Goal: Information Seeking & Learning: Learn about a topic

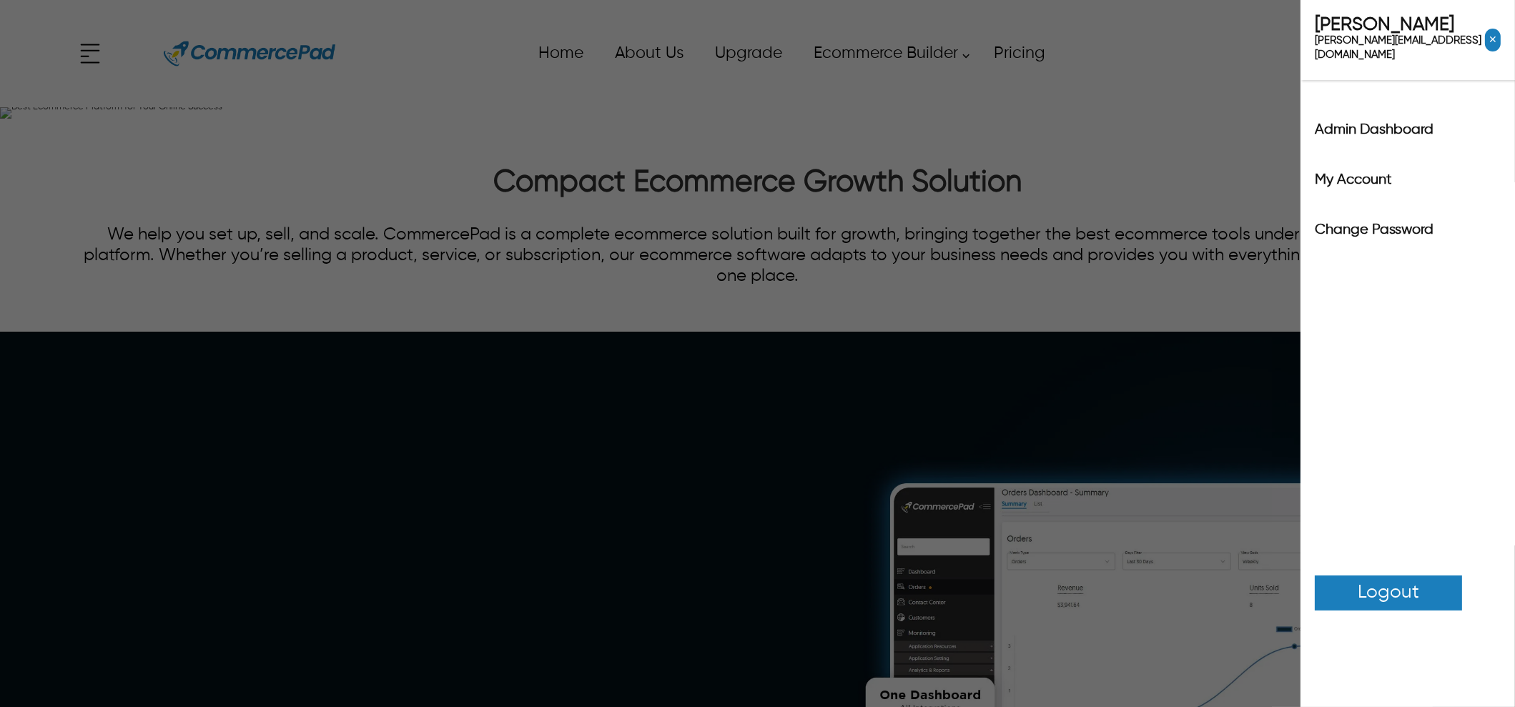
click at [1416, 59] on div "x Upgrade eCommerce Builder Partners Pricing About us Contact us Follow us Home…" at bounding box center [757, 53] width 1363 height 64
click at [1398, 123] on label "Admin Dashboard" at bounding box center [1408, 130] width 186 height 14
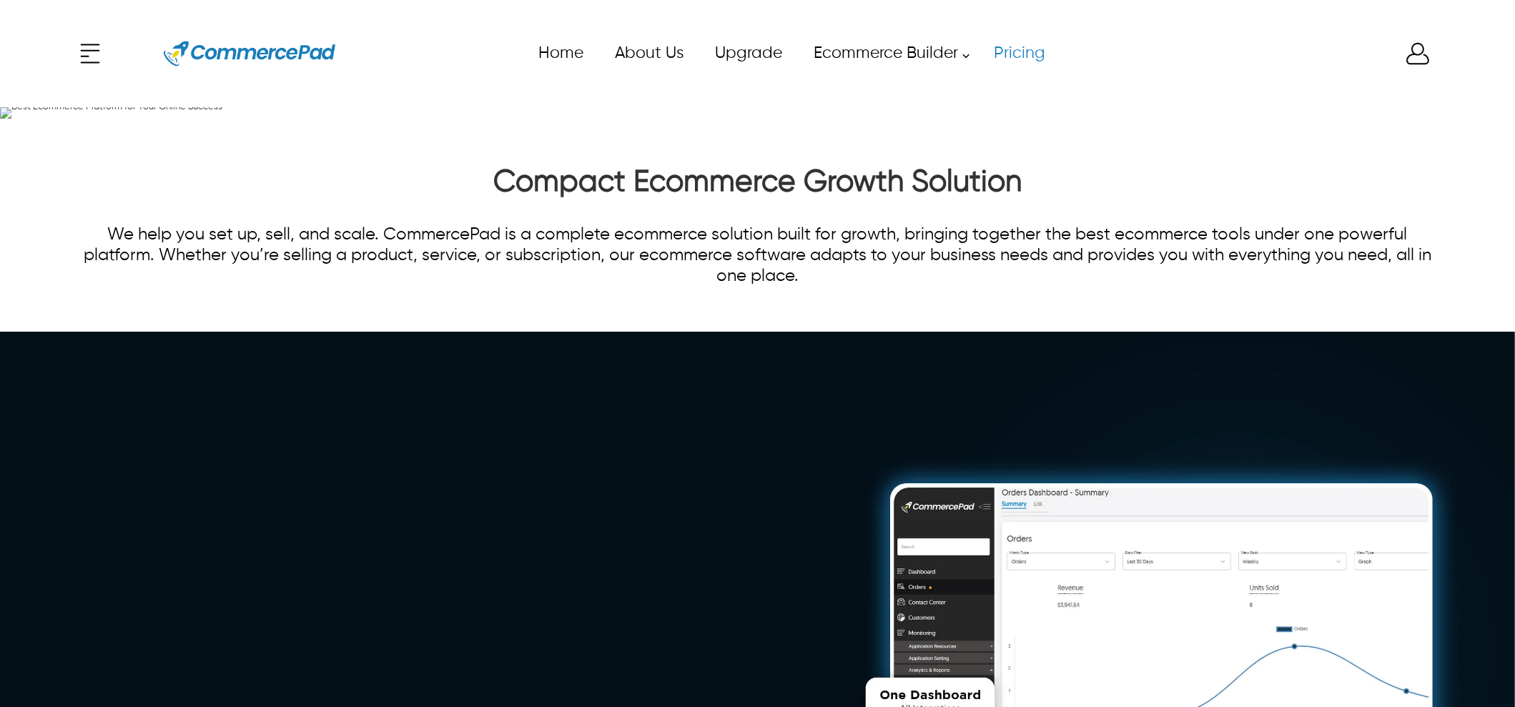
click at [1031, 53] on link "Pricing" at bounding box center [1018, 53] width 83 height 32
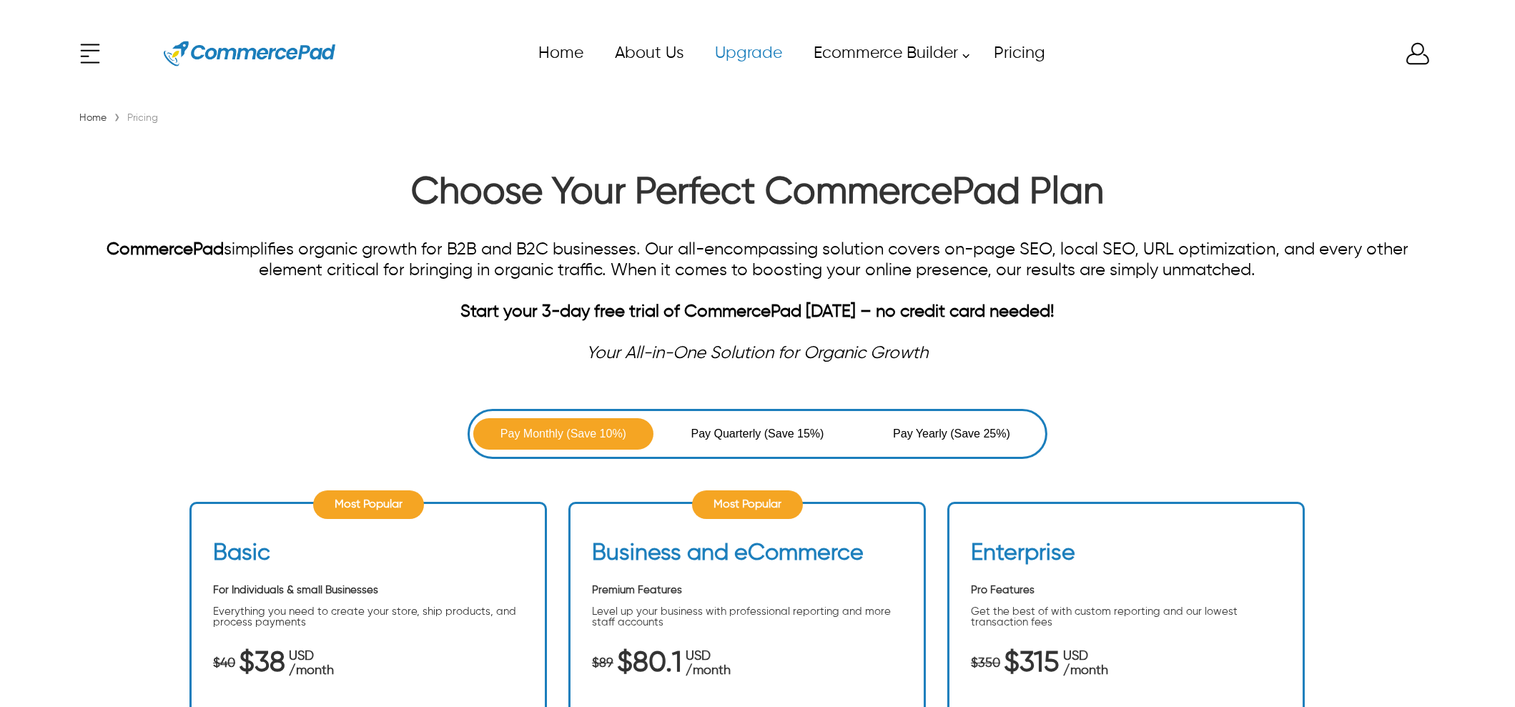
click at [740, 53] on link "Upgrade" at bounding box center [747, 53] width 99 height 32
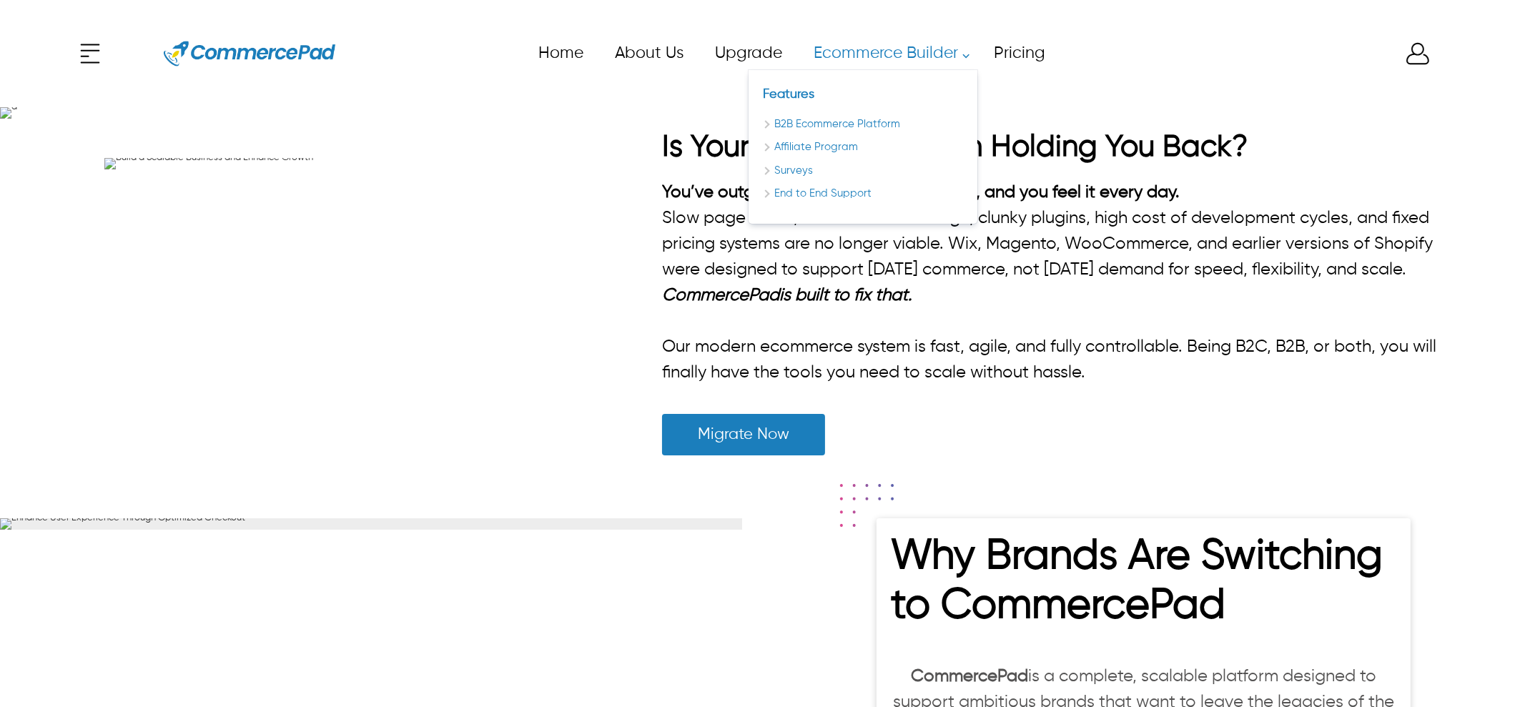
click at [889, 55] on link "Ecommerce Builder" at bounding box center [887, 53] width 180 height 32
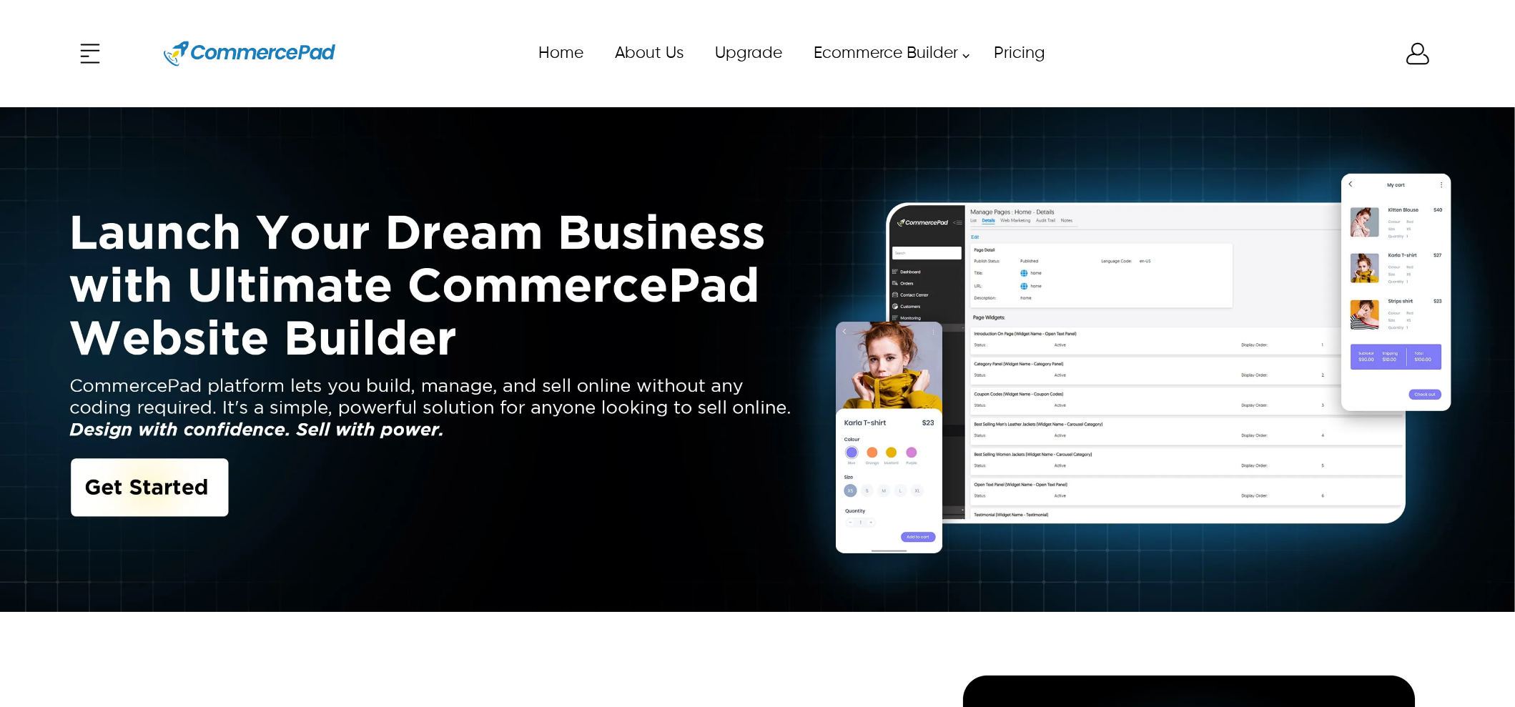
click at [212, 490] on img at bounding box center [757, 359] width 1515 height 505
click at [192, 489] on img at bounding box center [757, 359] width 1515 height 505
drag, startPoint x: 192, startPoint y: 489, endPoint x: 461, endPoint y: 423, distance: 277.4
click at [194, 487] on img at bounding box center [757, 359] width 1515 height 505
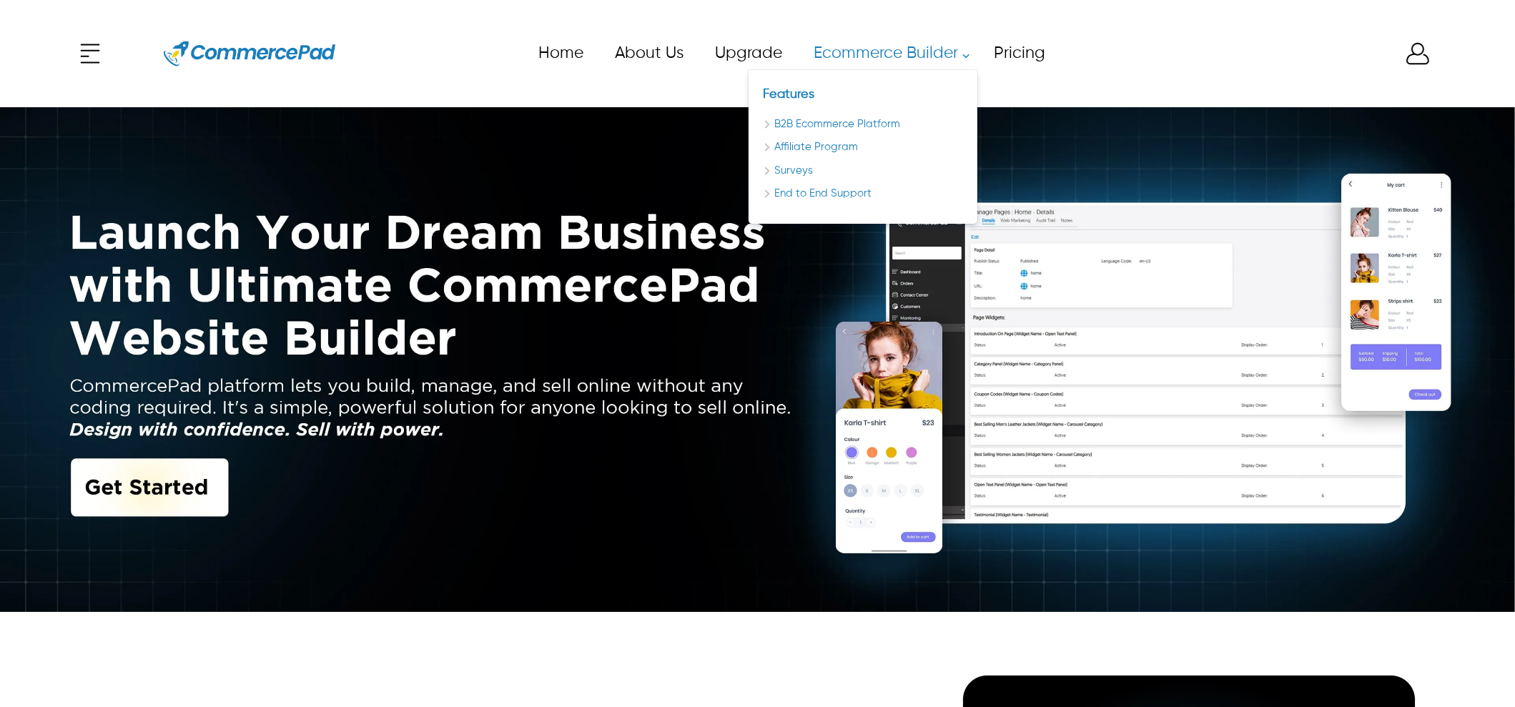
click at [932, 59] on link "Ecommerce Builder" at bounding box center [887, 53] width 180 height 32
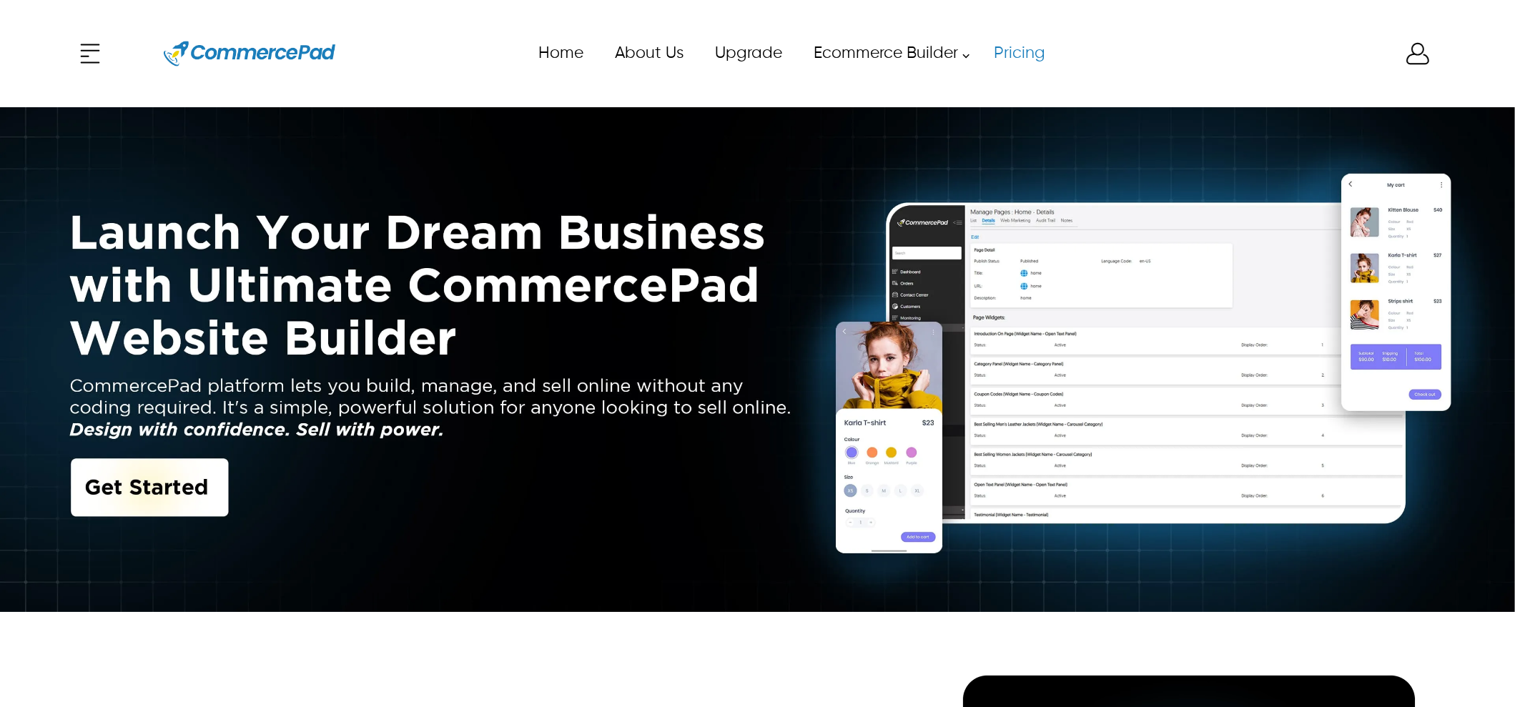
click at [1022, 49] on link "Pricing" at bounding box center [1018, 53] width 83 height 32
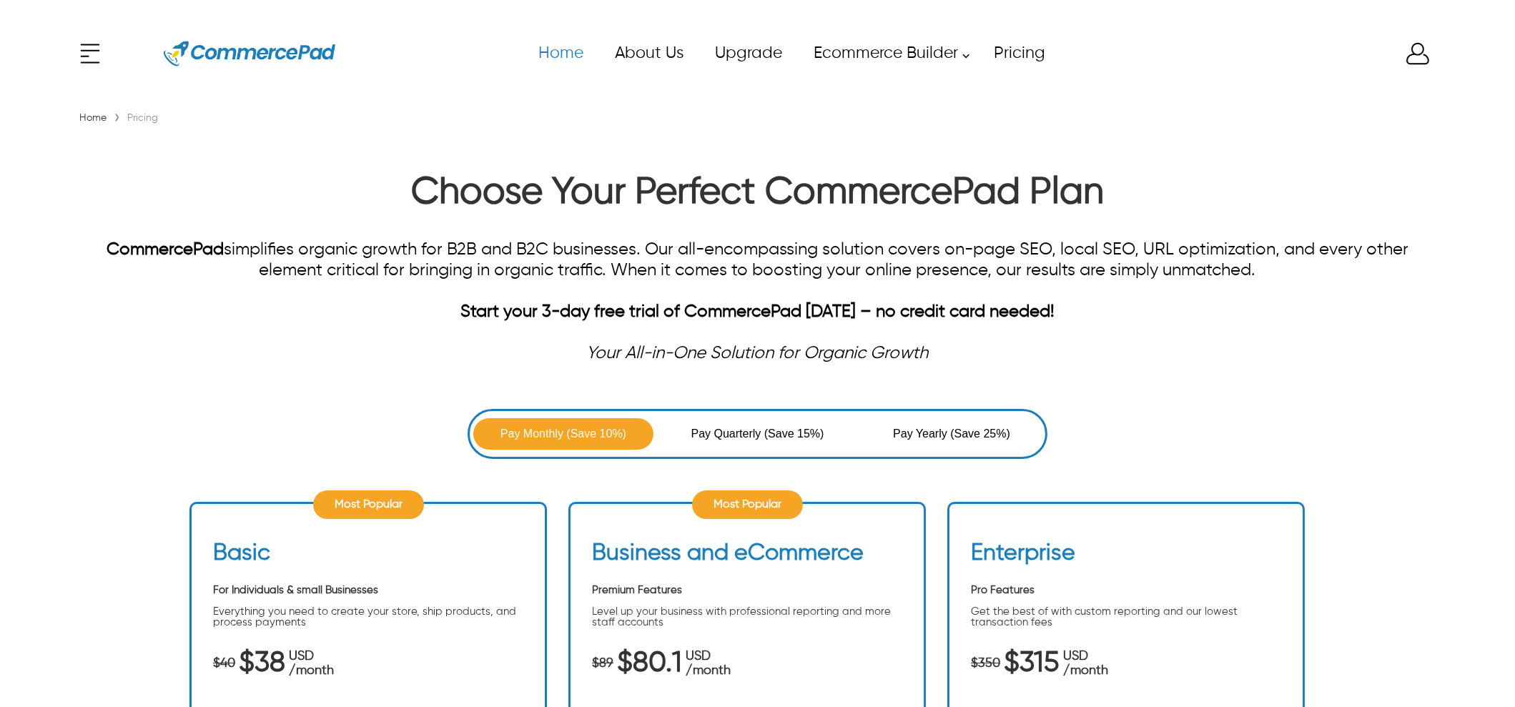
click at [555, 51] on link "Home" at bounding box center [560, 53] width 76 height 32
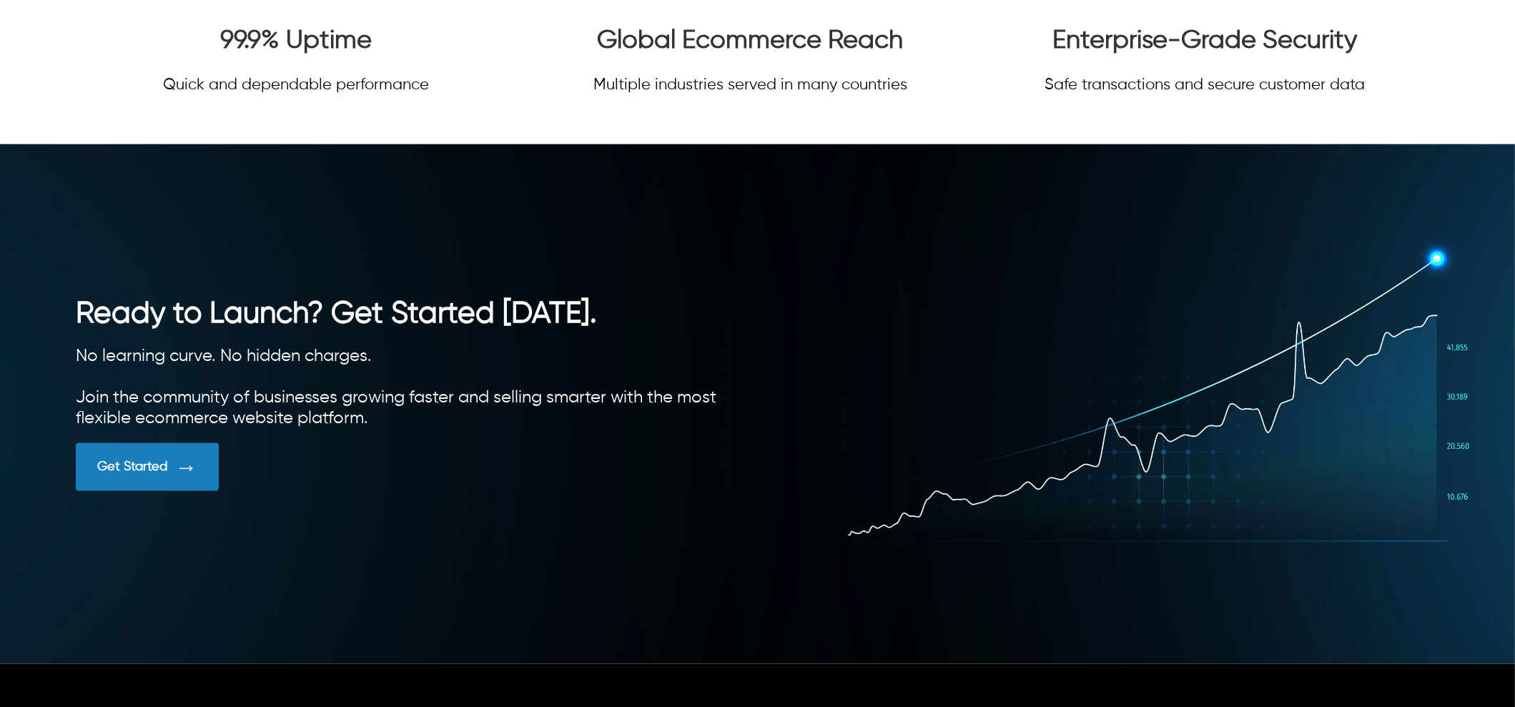
scroll to position [4224, 0]
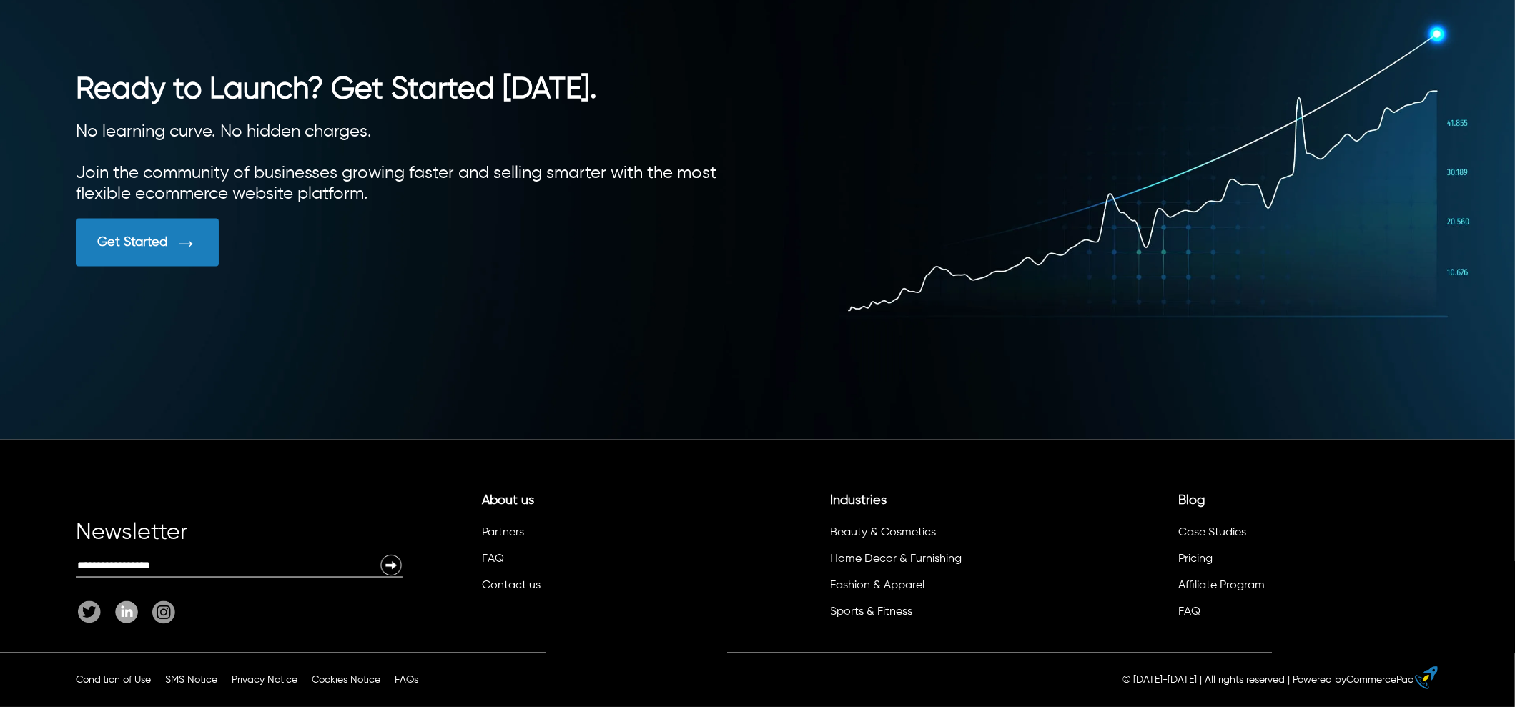
click at [147, 246] on div "Get Started" at bounding box center [132, 242] width 70 height 16
click at [341, 440] on div at bounding box center [757, 180] width 1515 height 520
